Goal: Task Accomplishment & Management: Use online tool/utility

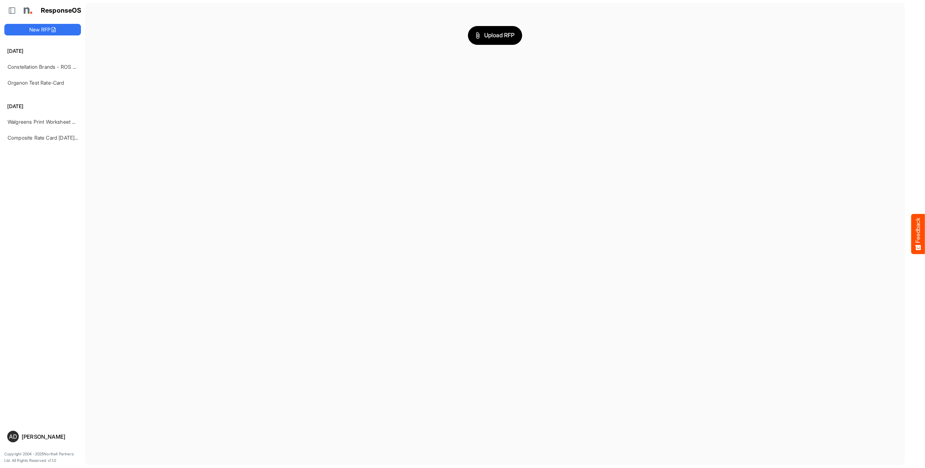
click at [116, 69] on main "Upload RFP" at bounding box center [495, 234] width 820 height 462
click at [46, 69] on link "Constellation Brands - ROS prices" at bounding box center [47, 67] width 79 height 6
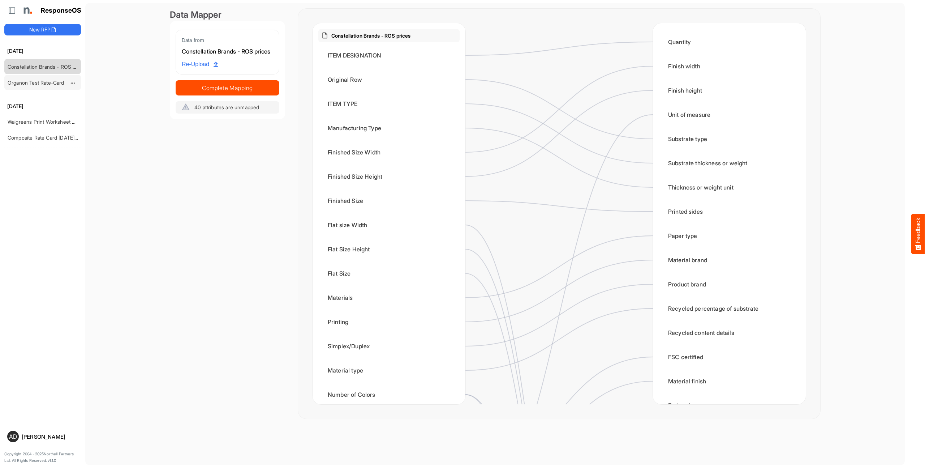
click at [29, 83] on link "Organon Test Rate-Card" at bounding box center [36, 83] width 57 height 6
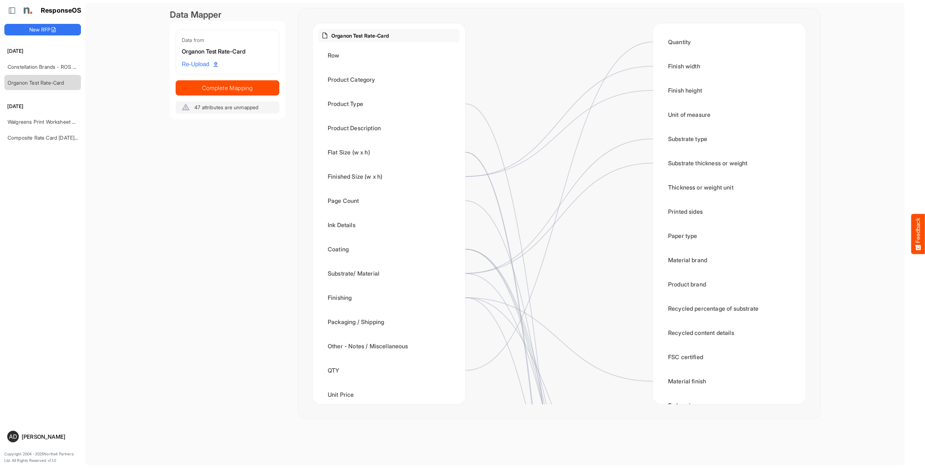
scroll to position [9, 0]
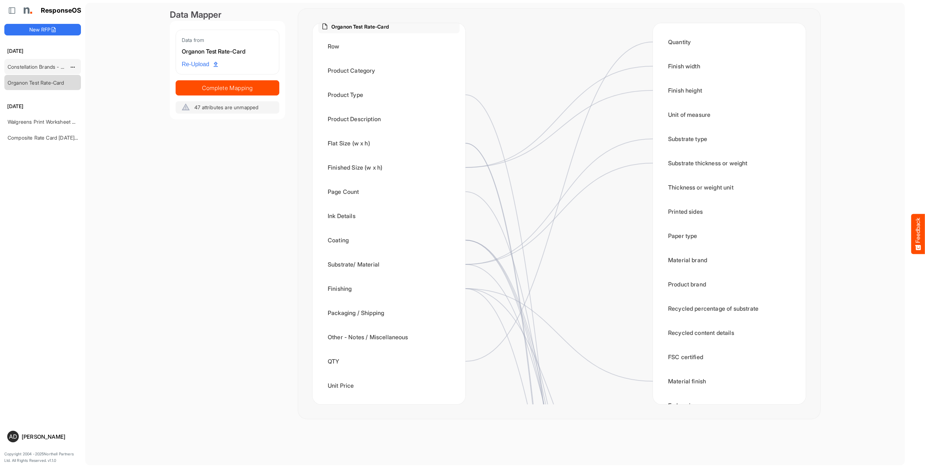
click at [37, 64] on link "Constellation Brands - ROS prices" at bounding box center [47, 67] width 79 height 6
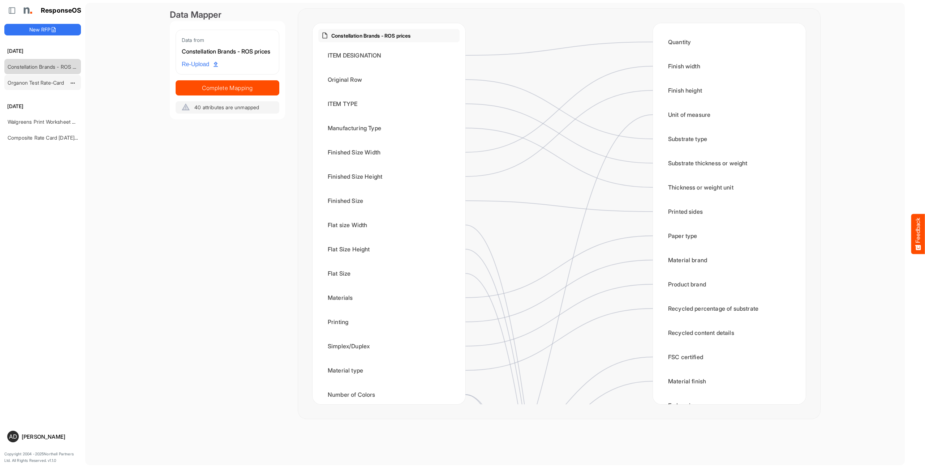
click at [39, 80] on link "Organon Test Rate-Card" at bounding box center [36, 83] width 57 height 6
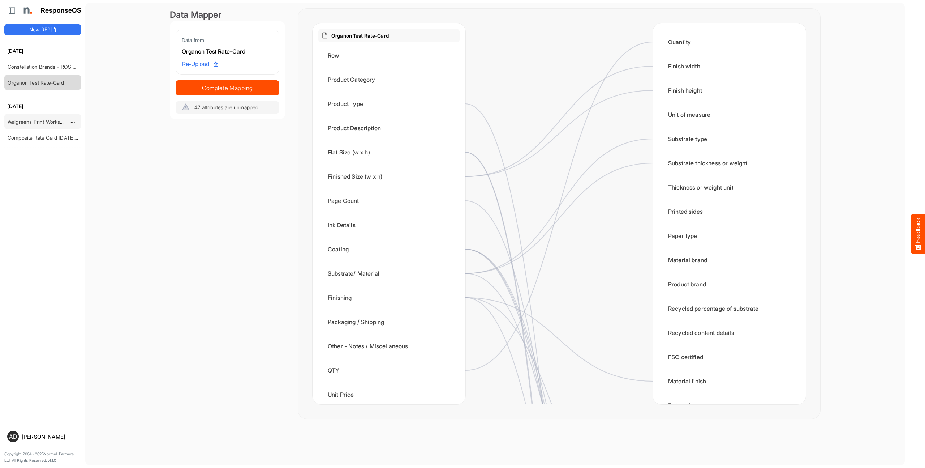
click at [43, 123] on link "Walgreens Print Worksheet RFP 8.8" at bounding box center [49, 122] width 82 height 6
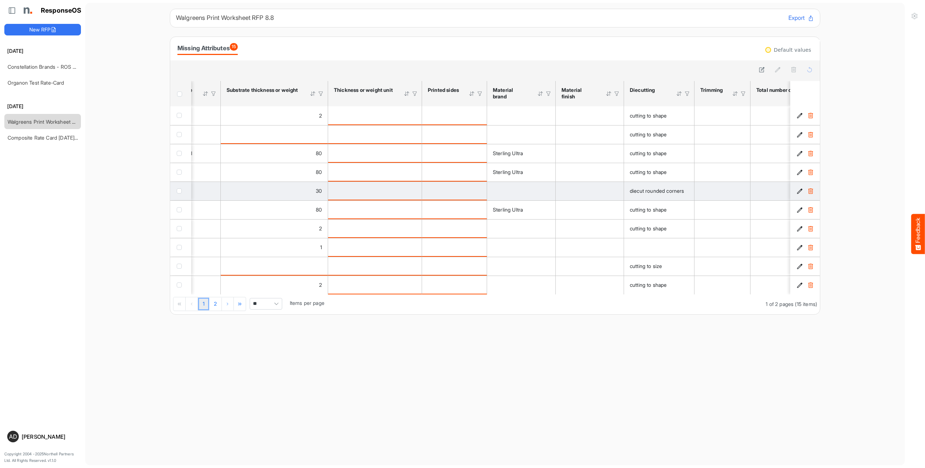
scroll to position [0, 110]
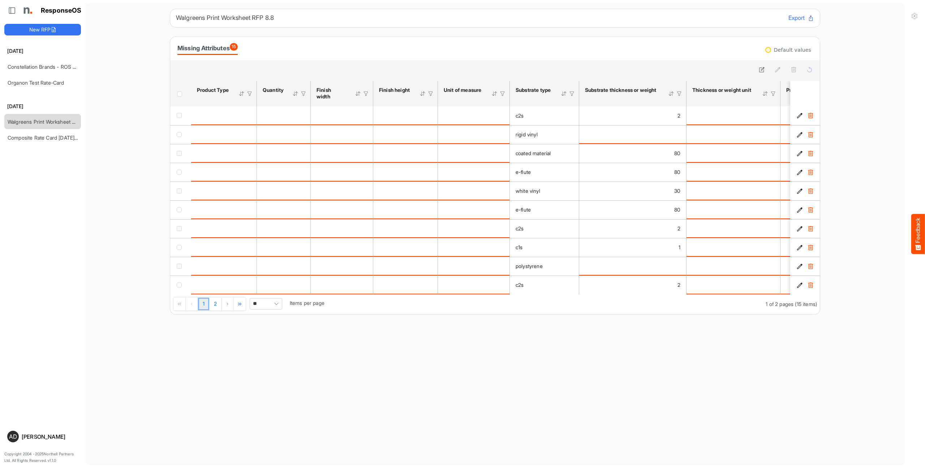
click at [148, 125] on main "Walgreens Print Worksheet RFP 8.8 Export Missing Attributes 15 Default values s…" at bounding box center [495, 234] width 820 height 462
